Goal: Transaction & Acquisition: Purchase product/service

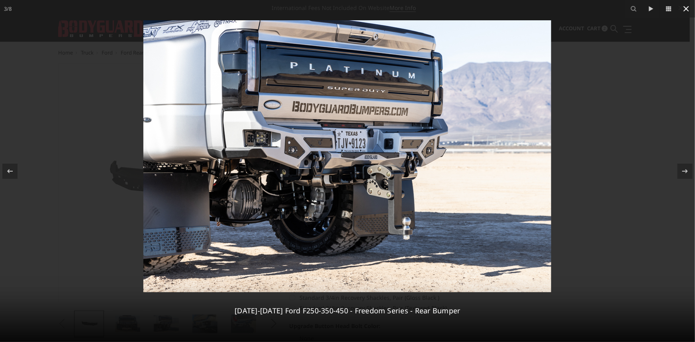
click at [685, 12] on icon at bounding box center [687, 9] width 10 height 10
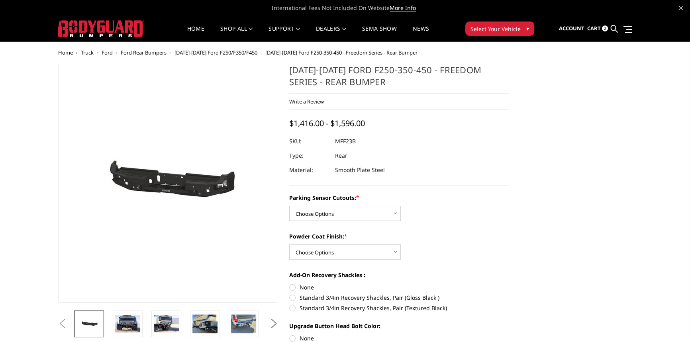
click at [594, 31] on span "Cart" at bounding box center [594, 28] width 14 height 7
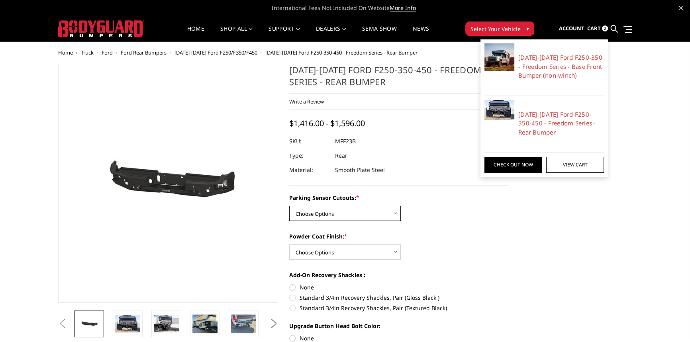
click at [324, 214] on select "Choose Options No - Without Parking Sensor Cutouts Yes - With Parking Sensor Cu…" at bounding box center [345, 213] width 112 height 15
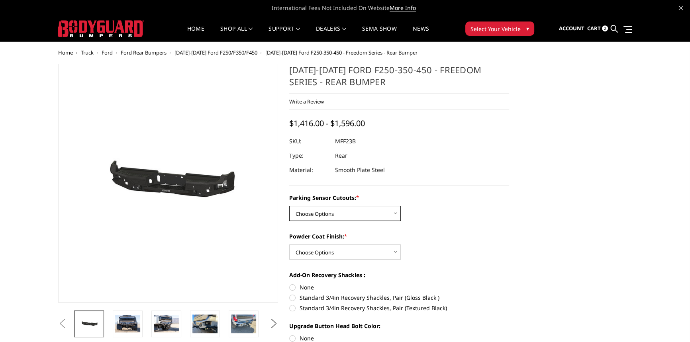
select select "2559"
click at [289, 206] on select "Choose Options No - Without Parking Sensor Cutouts Yes - With Parking Sensor Cu…" at bounding box center [345, 213] width 112 height 15
click at [604, 28] on span "2" at bounding box center [605, 29] width 6 height 6
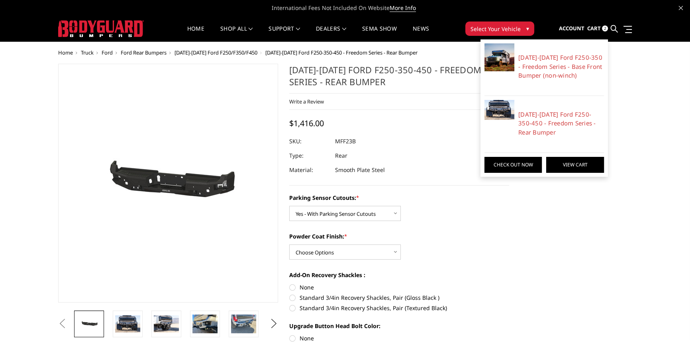
click at [573, 169] on link "View Cart" at bounding box center [574, 165] width 57 height 16
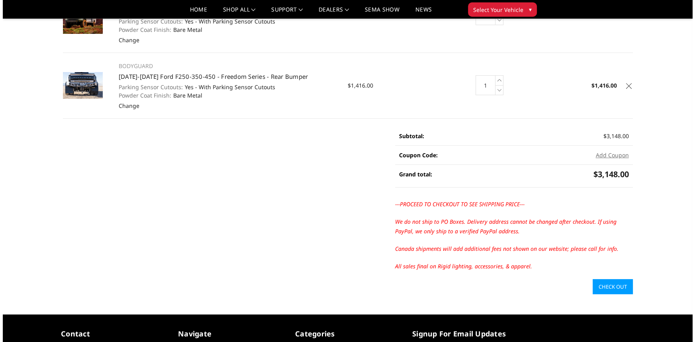
scroll to position [108, 0]
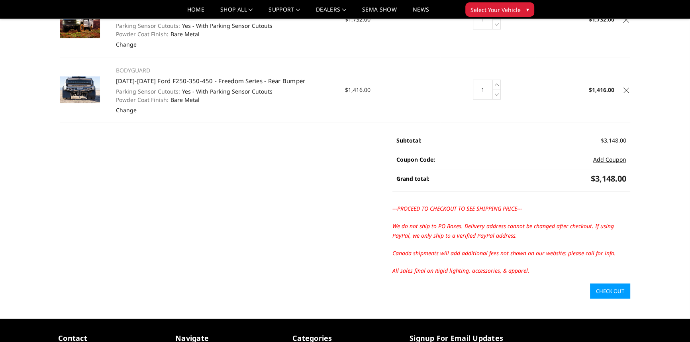
click at [603, 155] on button "Add Coupon" at bounding box center [609, 159] width 33 height 8
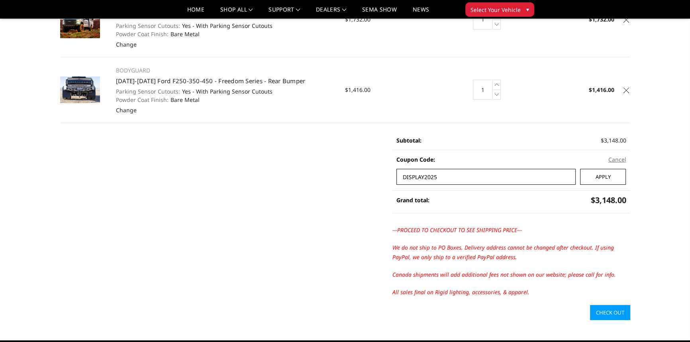
type input "DISPLAY2025"
click at [597, 169] on input "Apply" at bounding box center [603, 177] width 46 height 16
